Goal: Task Accomplishment & Management: Manage account settings

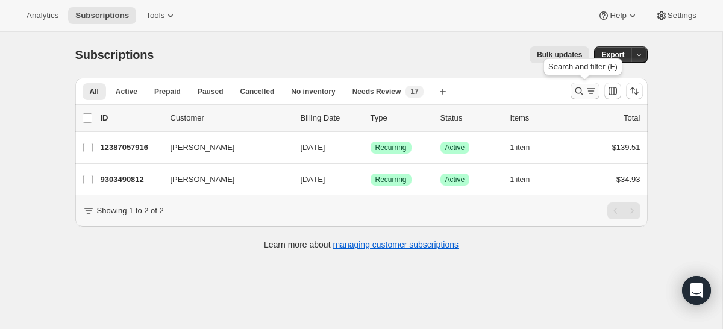
click at [592, 96] on icon "Search and filter results" at bounding box center [591, 91] width 12 height 12
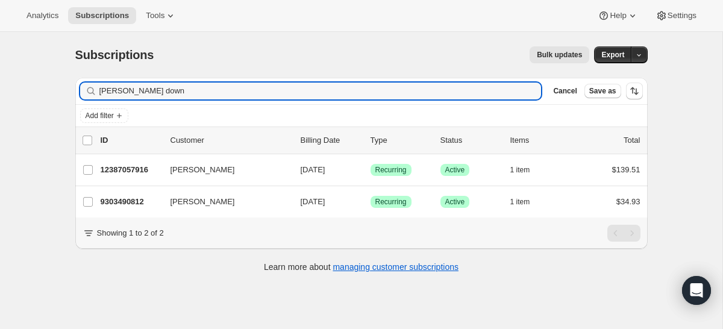
drag, startPoint x: 194, startPoint y: 86, endPoint x: 60, endPoint y: 77, distance: 134.0
click at [61, 79] on div "Subscriptions. This page is ready Subscriptions Bulk updates More actions Bulk …" at bounding box center [361, 158] width 601 height 253
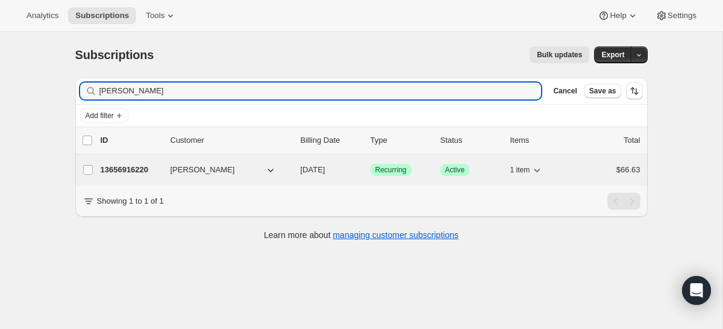
type input "[PERSON_NAME]"
click at [145, 176] on div "13656916220 [PERSON_NAME] [DATE] Success Recurring Success Active 1 item $66.63" at bounding box center [371, 169] width 540 height 17
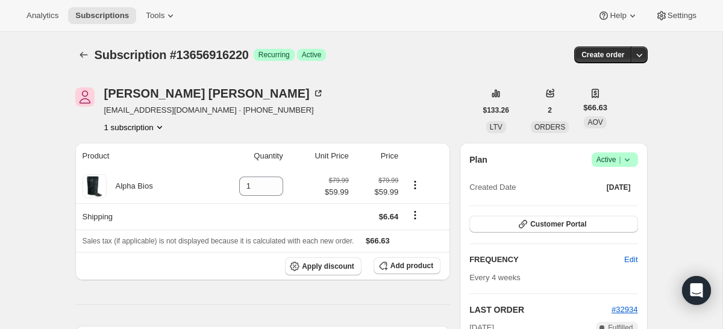
click at [621, 160] on icon at bounding box center [627, 160] width 12 height 12
click at [614, 212] on button "Cancel subscription" at bounding box center [611, 203] width 75 height 19
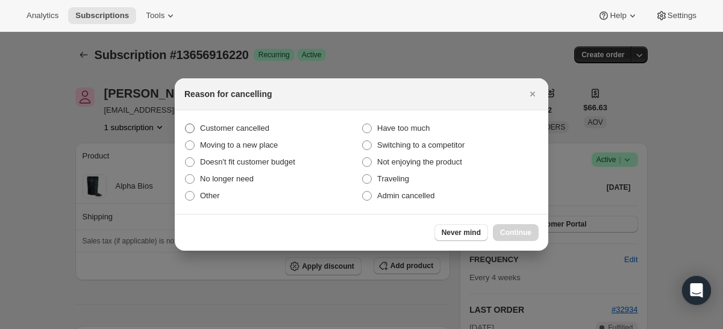
click at [269, 128] on span "Customer cancelled" at bounding box center [234, 127] width 69 height 9
click at [186, 124] on input "Customer cancelled" at bounding box center [185, 123] width 1 height 1
radio input "true"
click at [524, 223] on div "Never mind Continue" at bounding box center [362, 232] width 374 height 37
click at [507, 229] on span "Continue" at bounding box center [515, 233] width 31 height 10
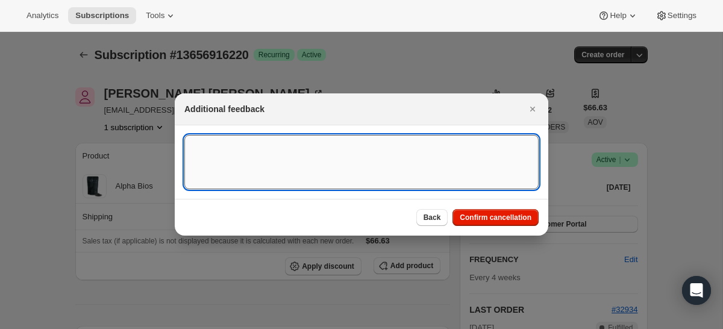
click at [459, 168] on textarea ":r2v:" at bounding box center [361, 162] width 354 height 54
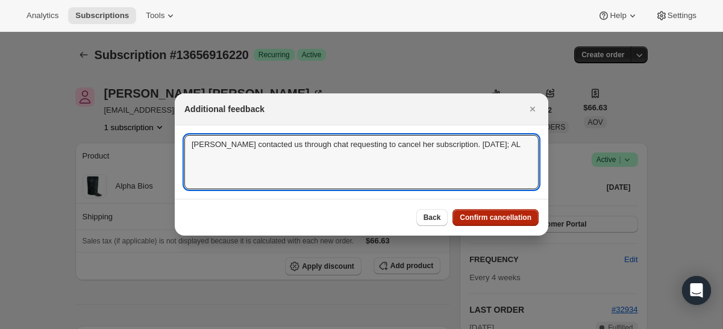
type textarea "[PERSON_NAME] contacted us through chat requesting to cancel her subscription. …"
click at [498, 219] on span "Confirm cancellation" at bounding box center [496, 218] width 72 height 10
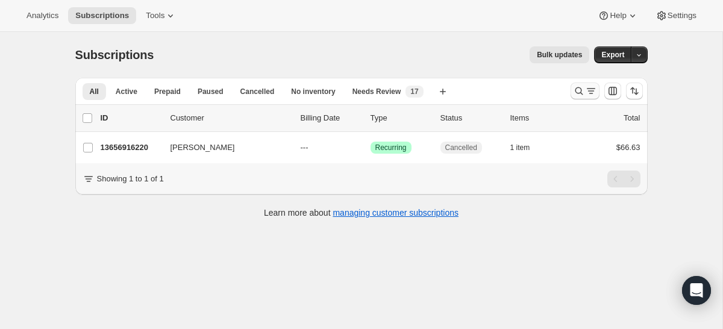
click at [574, 87] on icon "Search and filter results" at bounding box center [579, 91] width 12 height 12
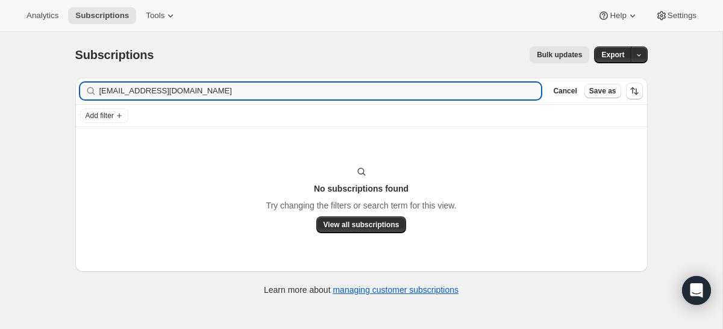
drag, startPoint x: 190, startPoint y: 96, endPoint x: 28, endPoint y: 63, distance: 165.3
click at [28, 63] on div "Subscriptions. This page is ready Subscriptions Bulk updates More actions Bulk …" at bounding box center [361, 196] width 722 height 329
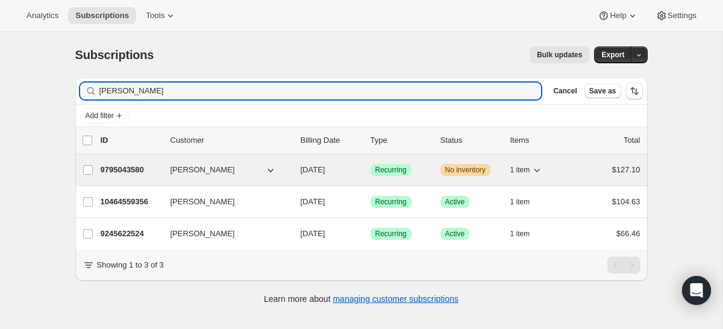
type input "amy schuet"
click at [129, 164] on p "9795043580" at bounding box center [131, 170] width 60 height 12
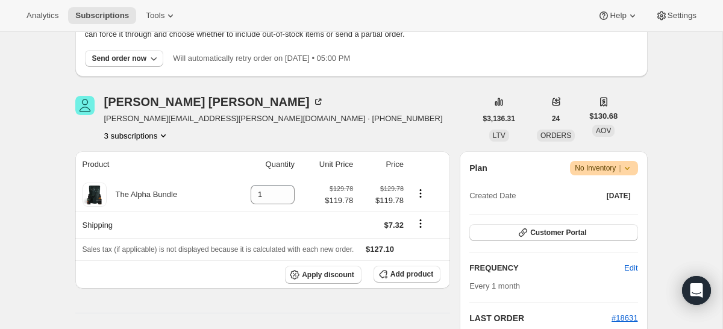
scroll to position [97, 0]
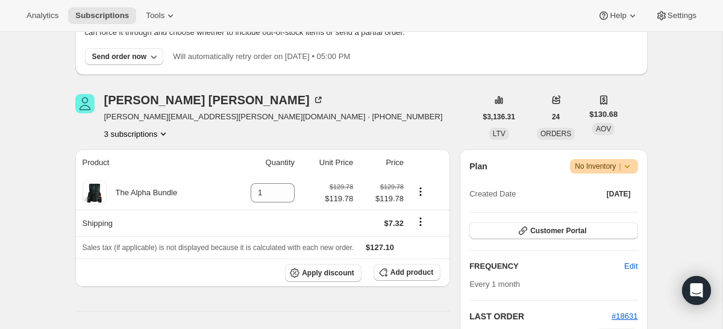
click at [616, 173] on div "Plan Warning No Inventory | Created Date Jun 24, 2024" at bounding box center [553, 180] width 168 height 43
click at [620, 167] on span "|" at bounding box center [620, 166] width 2 height 10
click at [607, 211] on span "Cancel subscription" at bounding box center [600, 210] width 68 height 9
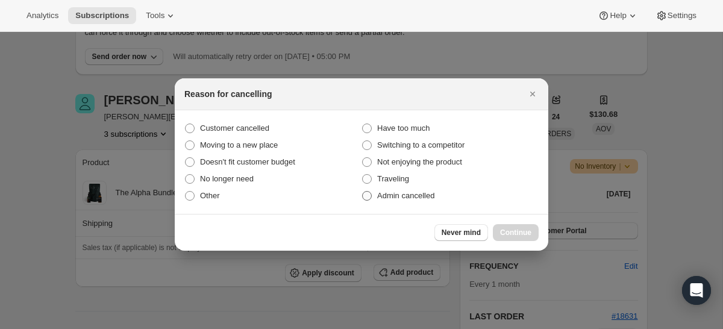
click at [394, 197] on span "Admin cancelled" at bounding box center [405, 195] width 57 height 9
click at [363, 192] on input "Admin cancelled" at bounding box center [362, 191] width 1 height 1
radio input "true"
click at [525, 234] on span "Continue" at bounding box center [515, 233] width 31 height 10
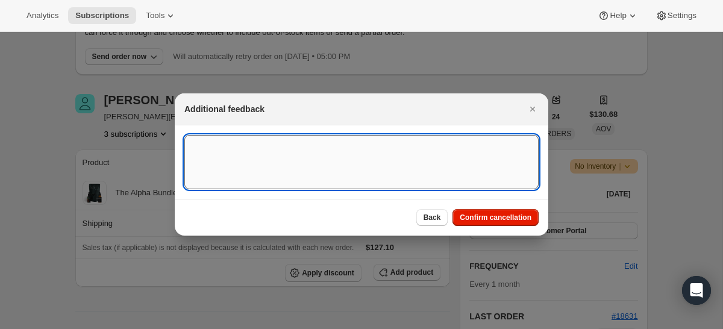
click at [399, 155] on textarea ":r3j:" at bounding box center [361, 162] width 354 height 54
type textarea "Old subscription. 8/18/25; AL"
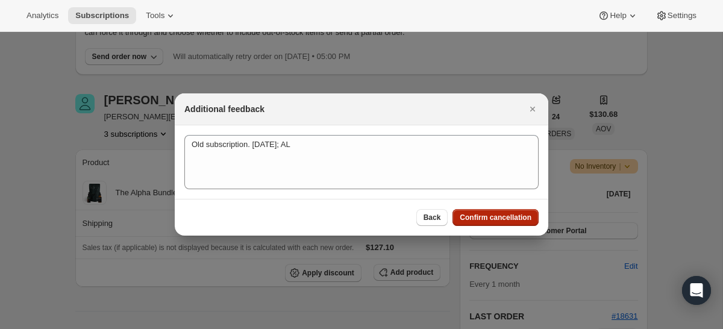
click at [523, 218] on span "Confirm cancellation" at bounding box center [496, 218] width 72 height 10
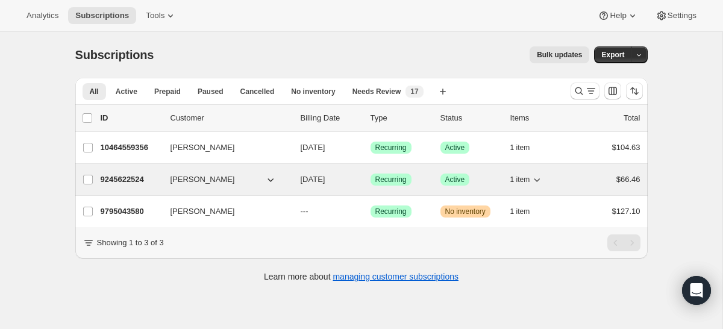
click at [121, 176] on p "9245622524" at bounding box center [131, 179] width 60 height 12
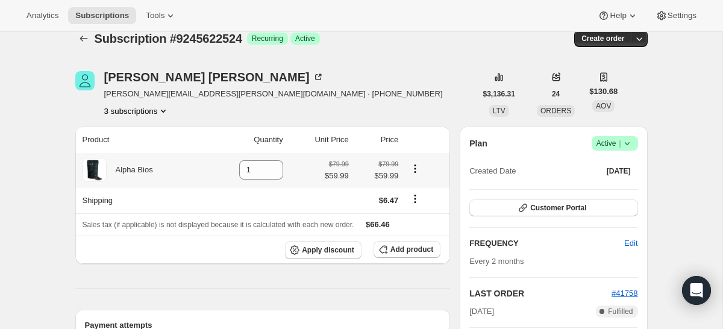
scroll to position [13, 0]
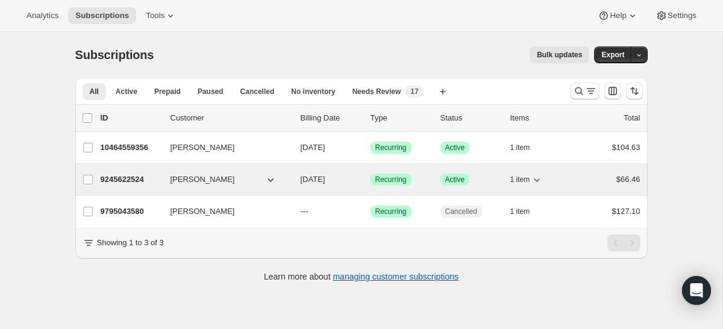
click at [164, 181] on div "9245622524 amy schuett 09/17/2025 Success Recurring Success Active 1 item $66.46" at bounding box center [371, 179] width 540 height 17
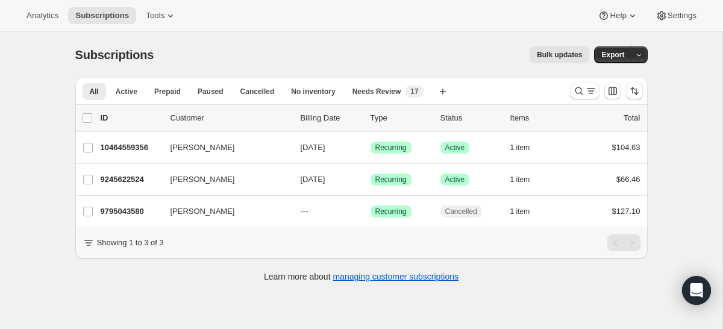
click at [158, 148] on p "10464559356" at bounding box center [131, 148] width 60 height 12
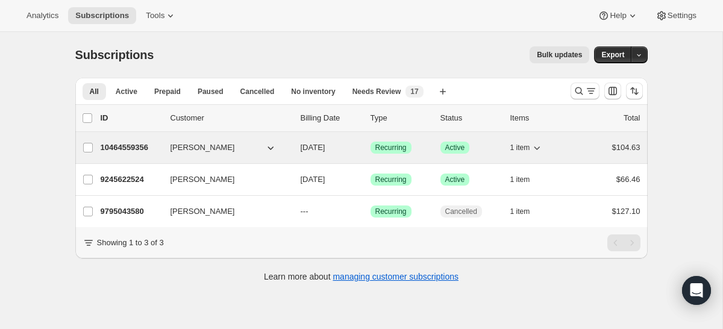
click at [278, 150] on button "[PERSON_NAME]" at bounding box center [223, 147] width 120 height 19
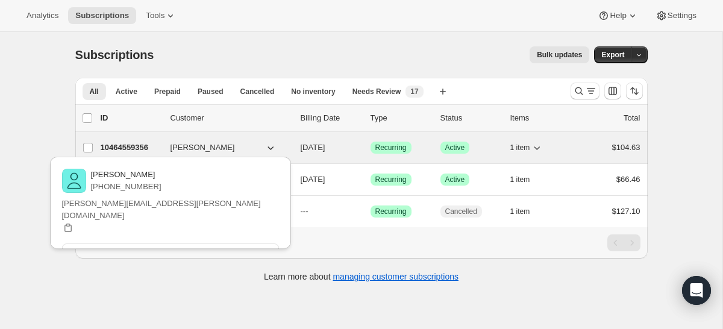
click at [278, 150] on button "amy schuett" at bounding box center [223, 147] width 120 height 19
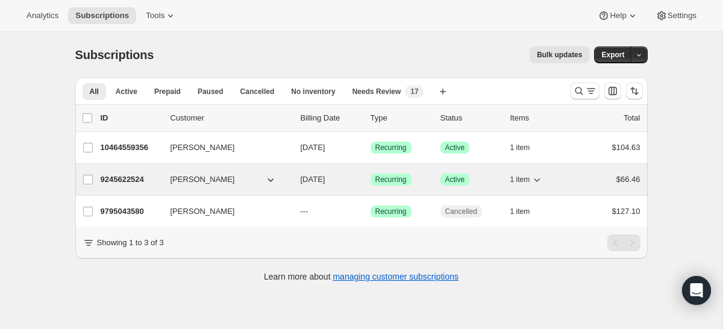
click at [270, 181] on icon "button" at bounding box center [270, 180] width 6 height 4
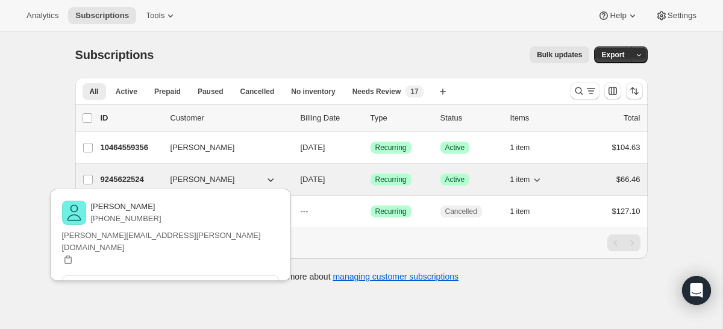
click at [270, 181] on icon "button" at bounding box center [270, 180] width 6 height 4
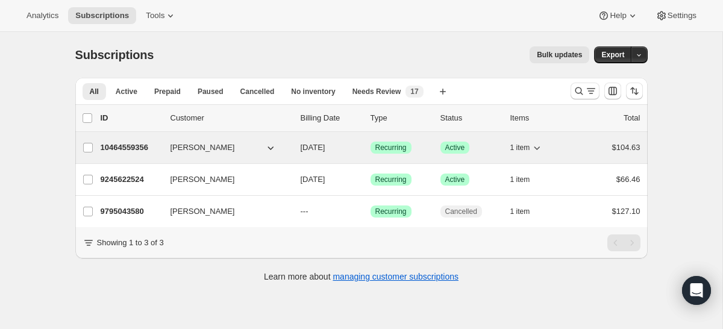
click at [539, 151] on icon "button" at bounding box center [537, 148] width 12 height 12
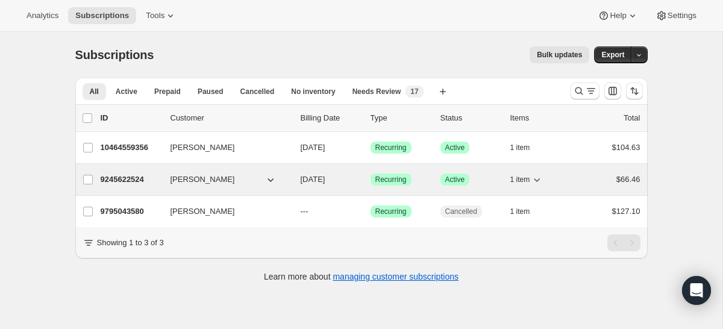
click at [537, 174] on icon "button" at bounding box center [537, 179] width 12 height 12
